Goal: Navigation & Orientation: Find specific page/section

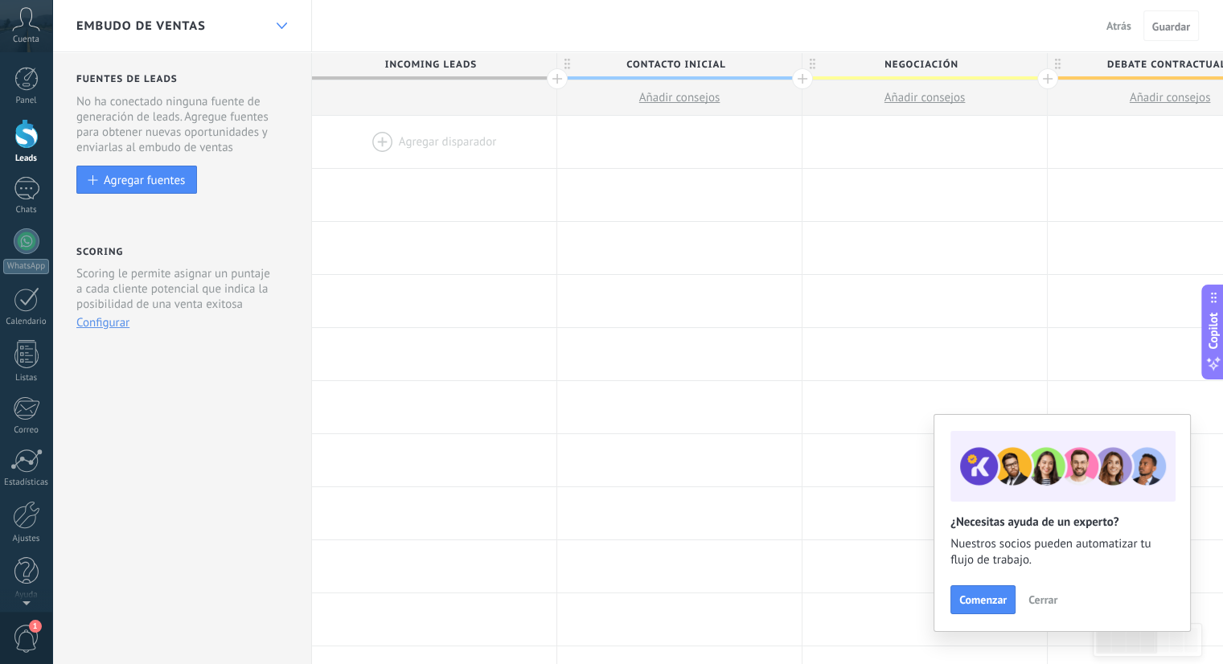
click at [277, 24] on use at bounding box center [281, 26] width 10 height 6
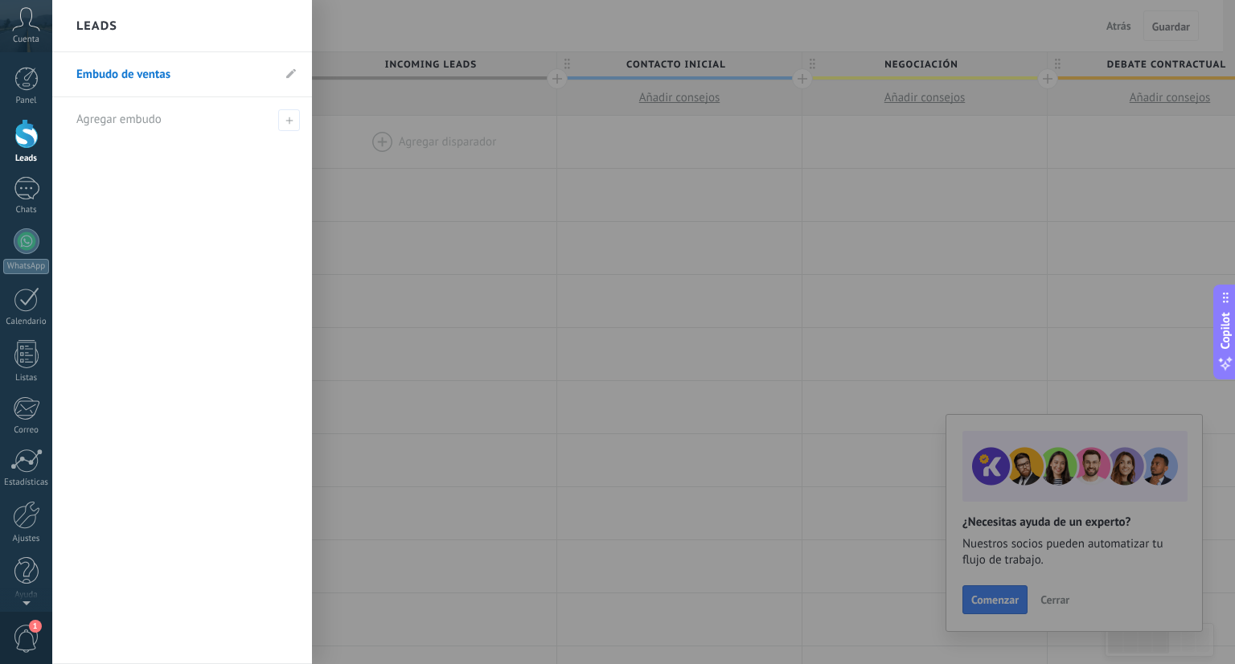
click at [405, 248] on div at bounding box center [669, 332] width 1235 height 664
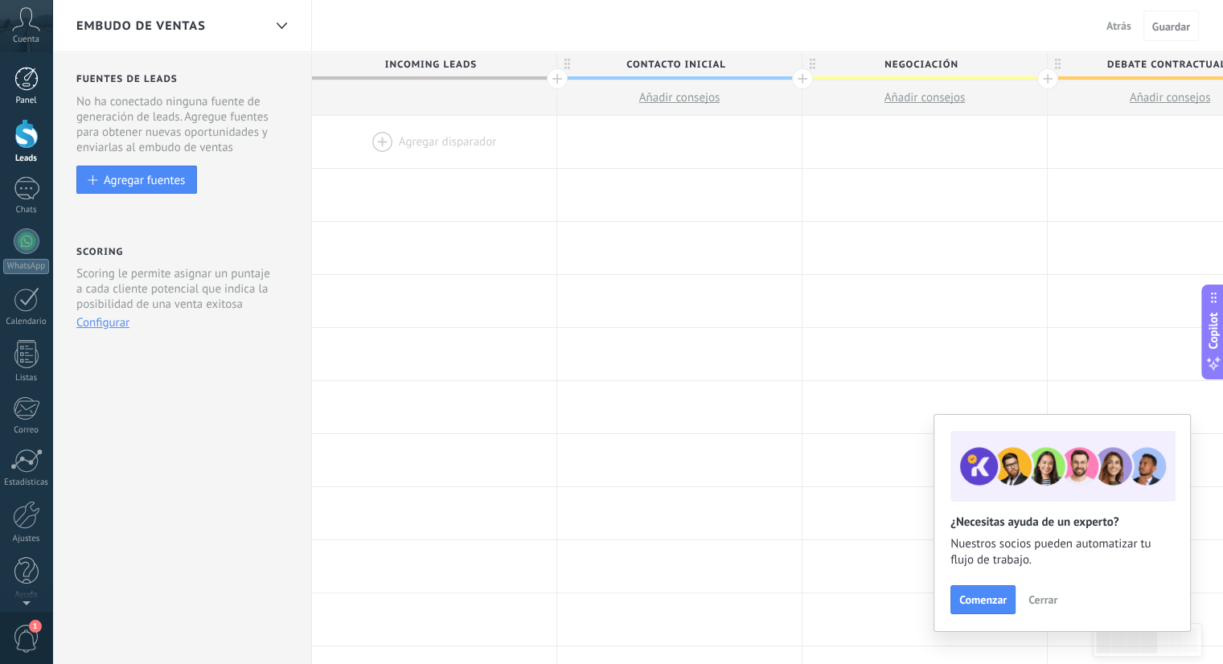
click at [27, 79] on div at bounding box center [26, 79] width 24 height 24
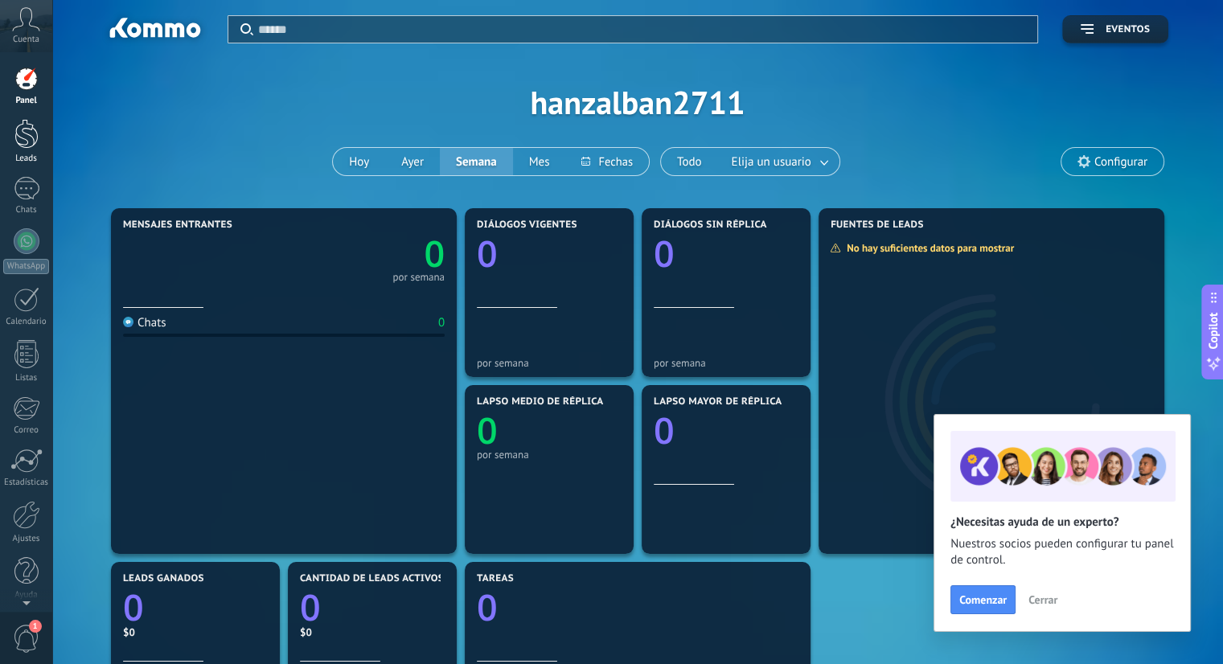
click at [27, 142] on div at bounding box center [26, 134] width 24 height 30
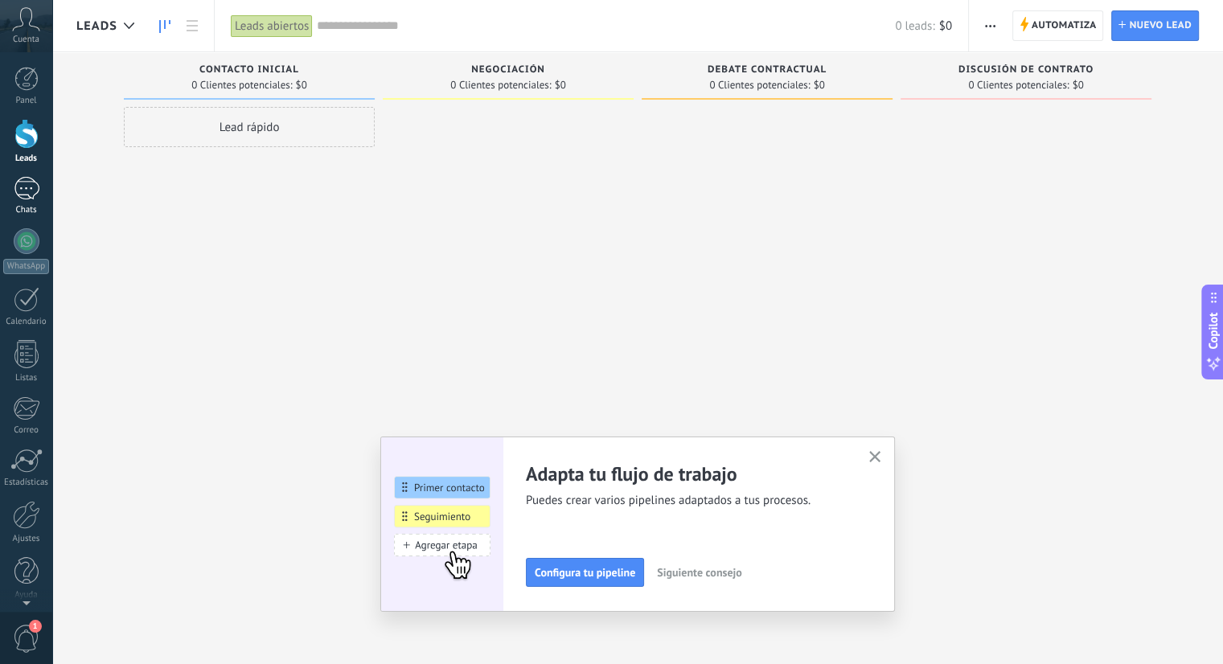
click at [26, 191] on div at bounding box center [27, 188] width 26 height 23
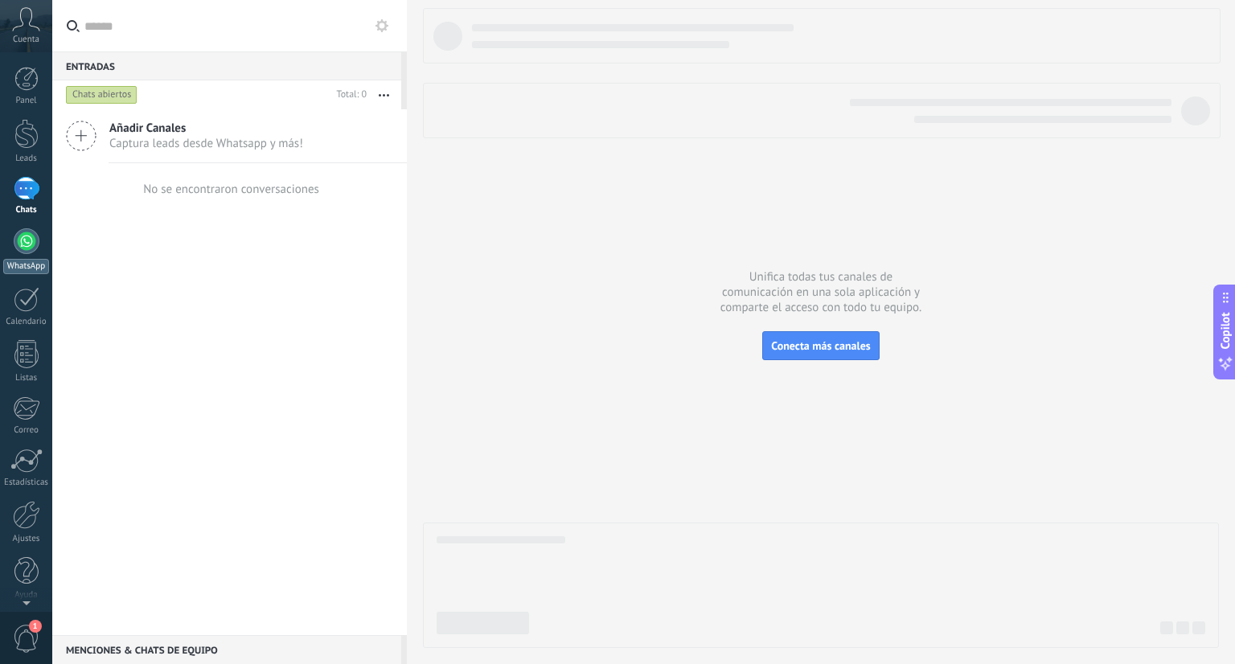
click at [26, 241] on div at bounding box center [27, 241] width 26 height 26
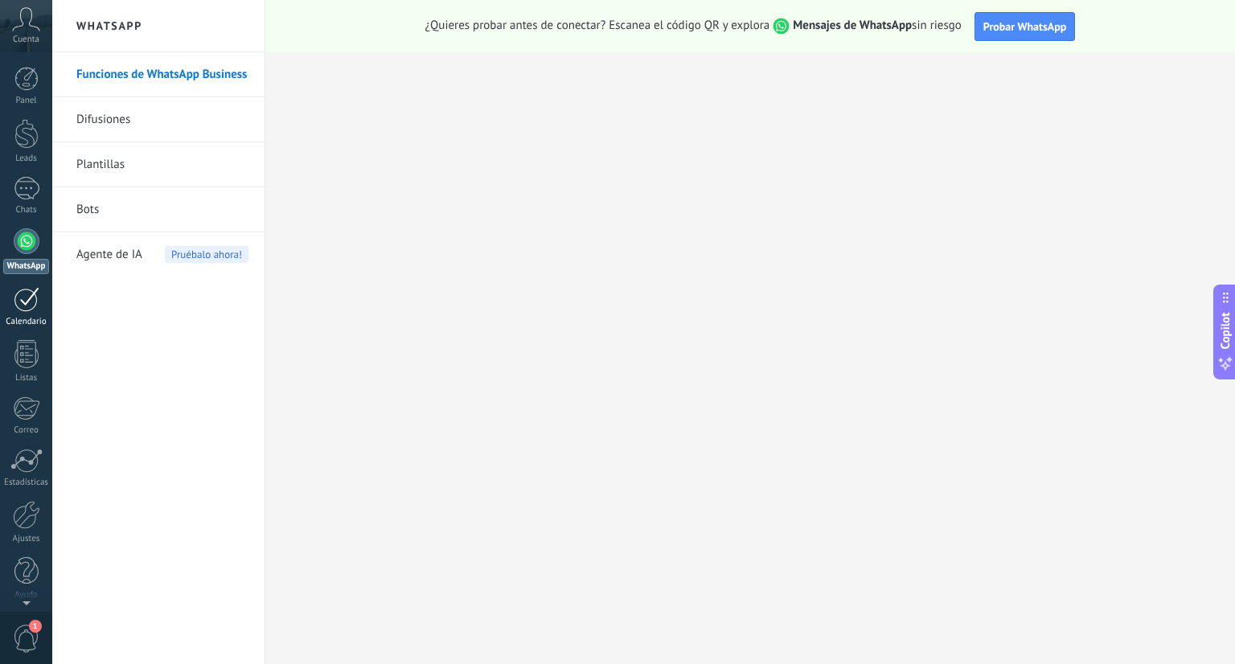
click at [27, 298] on div at bounding box center [27, 299] width 26 height 25
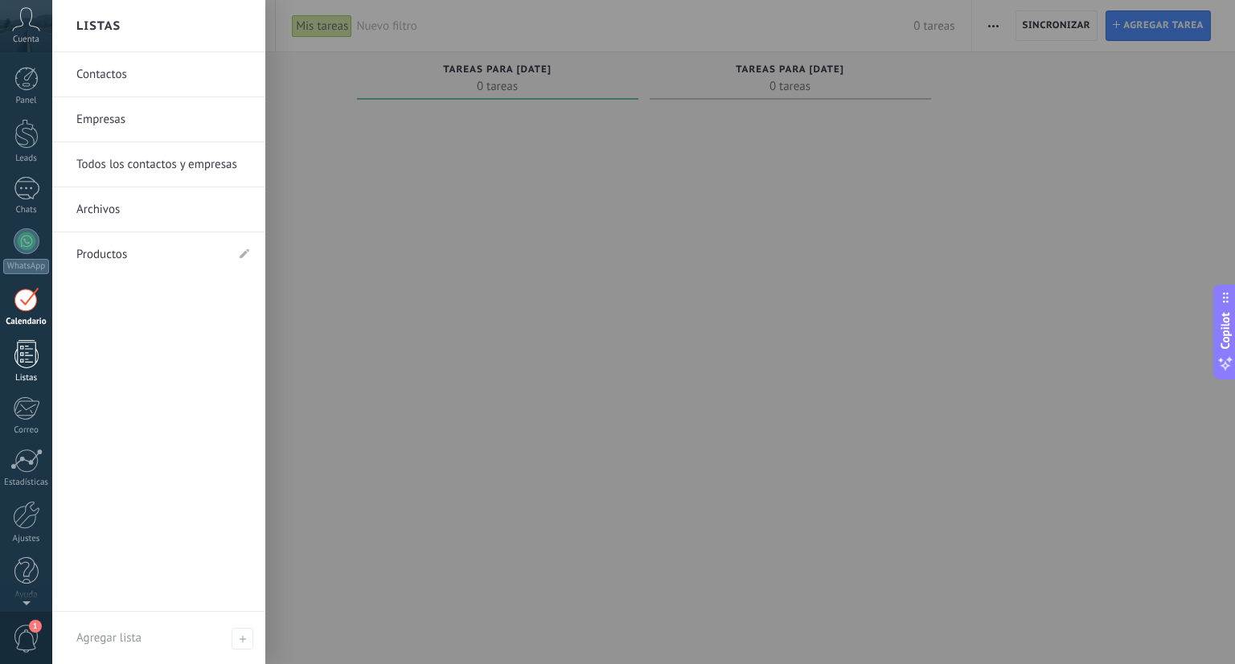
click at [29, 355] on div at bounding box center [26, 354] width 24 height 28
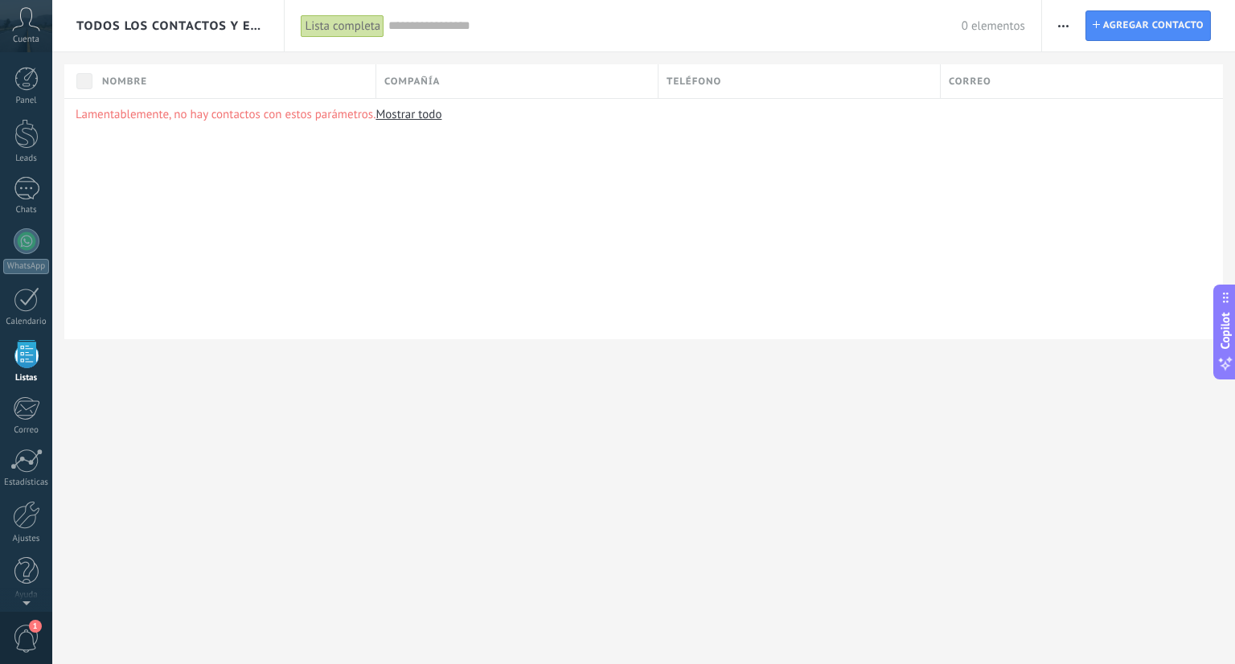
click at [32, 36] on span "Cuenta" at bounding box center [26, 40] width 27 height 10
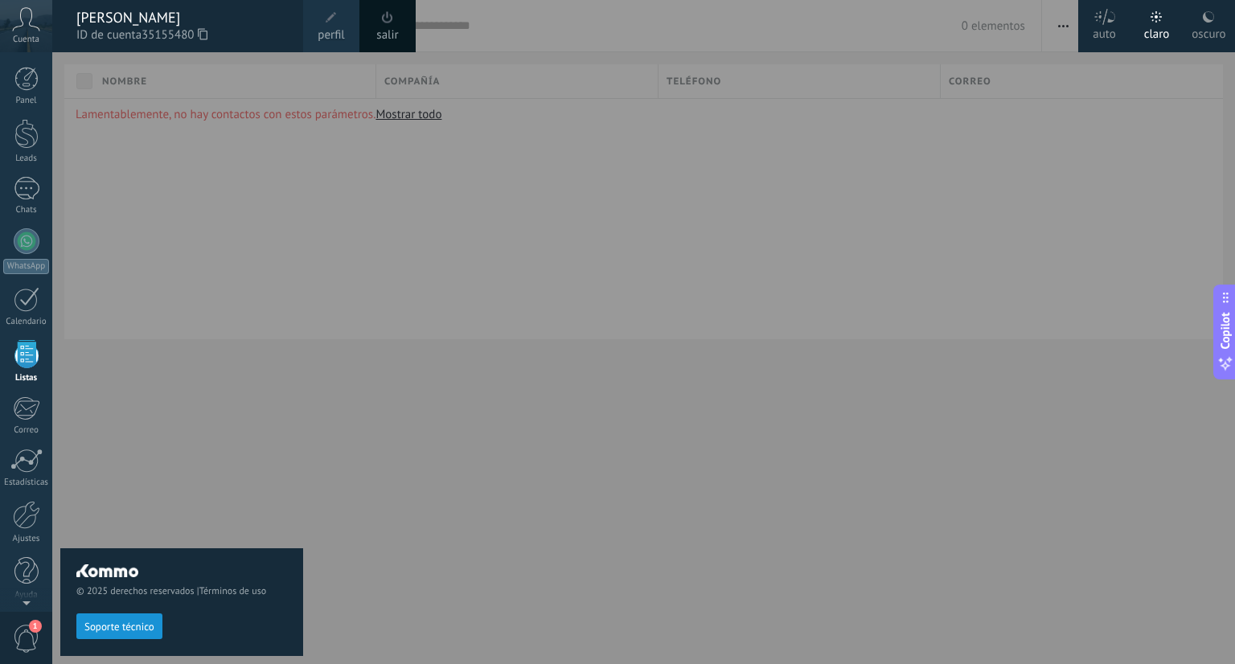
scroll to position [4, 0]
